Goal: Task Accomplishment & Management: Use online tool/utility

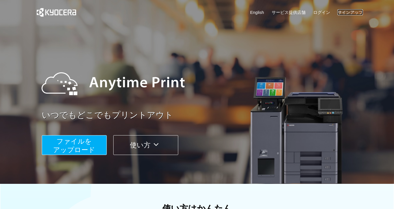
click at [354, 12] on link "サインアップ" at bounding box center [349, 12] width 25 height 6
click at [325, 12] on link "ログイン" at bounding box center [321, 12] width 17 height 6
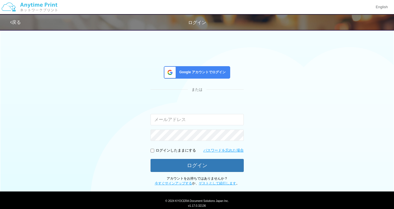
click at [216, 120] on input "email" at bounding box center [196, 119] width 93 height 11
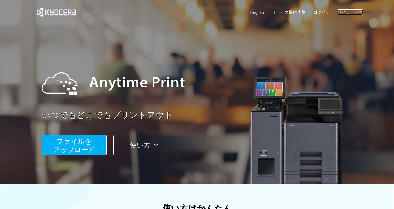
click at [354, 14] on link "サインアップ" at bounding box center [349, 12] width 25 height 6
click at [328, 11] on link "ログイン" at bounding box center [321, 12] width 17 height 6
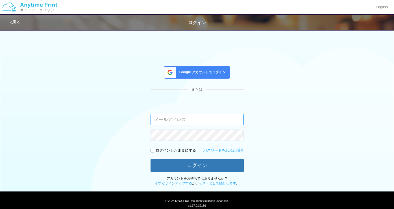
click at [190, 121] on input "email" at bounding box center [196, 119] width 93 height 11
click at [174, 117] on input "email" at bounding box center [196, 119] width 93 height 11
type input "[EMAIL_ADDRESS][DOMAIN_NAME]"
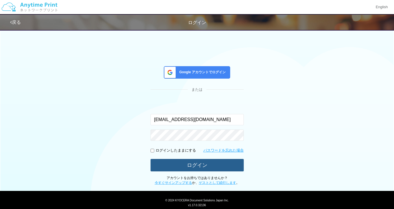
drag, startPoint x: 208, startPoint y: 165, endPoint x: 210, endPoint y: 162, distance: 3.4
click at [209, 165] on button "ログイン" at bounding box center [196, 165] width 93 height 12
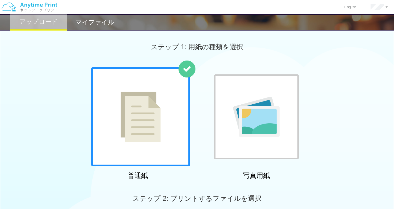
click at [140, 133] on img at bounding box center [141, 116] width 40 height 50
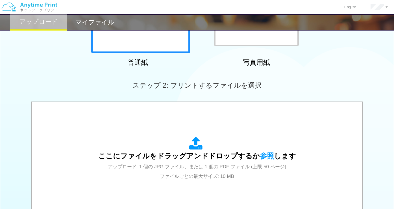
click at [149, 50] on div at bounding box center [140, 3] width 99 height 99
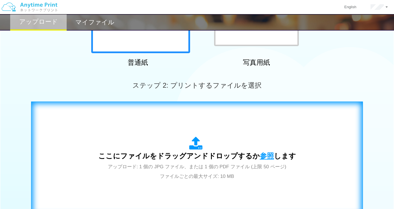
click at [260, 155] on span "参照" at bounding box center [267, 156] width 14 height 8
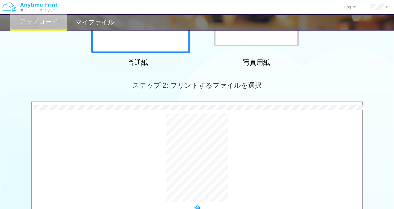
scroll to position [0, 0]
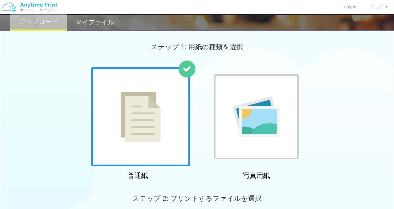
click at [138, 124] on img at bounding box center [141, 116] width 40 height 50
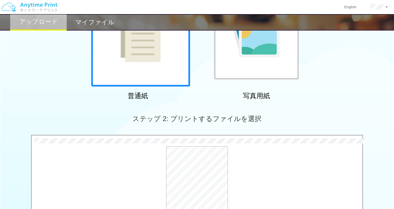
scroll to position [164, 0]
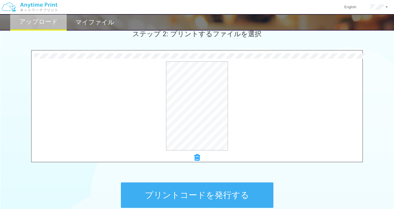
click at [196, 159] on icon at bounding box center [197, 157] width 6 height 7
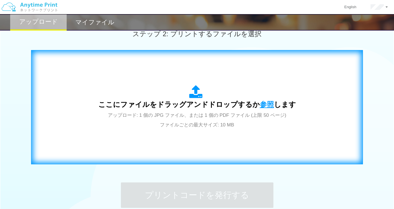
click at [261, 106] on span "参照" at bounding box center [267, 104] width 14 height 8
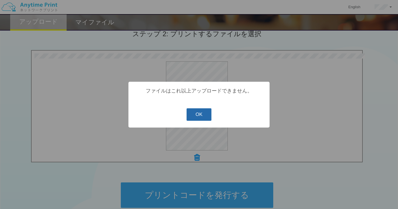
click at [201, 116] on button "OK" at bounding box center [199, 114] width 25 height 12
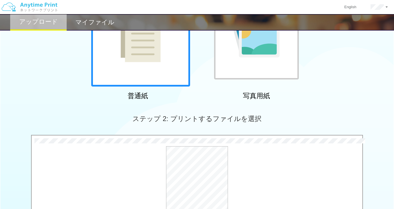
scroll to position [0, 0]
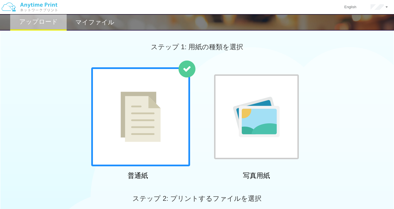
click at [141, 127] on img at bounding box center [141, 116] width 40 height 50
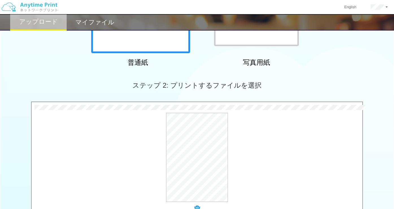
click at [196, 206] on icon at bounding box center [197, 208] width 6 height 7
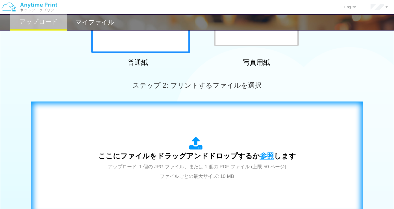
click at [264, 153] on span "参照" at bounding box center [267, 156] width 14 height 8
